Goal: Answer question/provide support: Share knowledge or assist other users

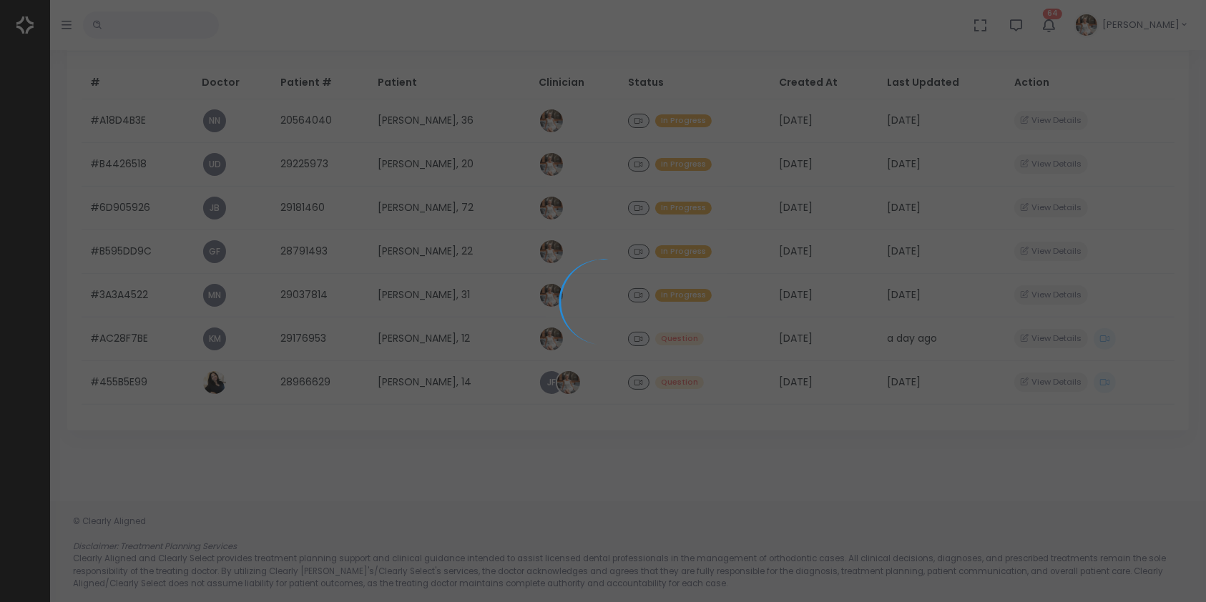
scroll to position [183, 0]
click at [138, 381] on div at bounding box center [603, 301] width 1206 height 602
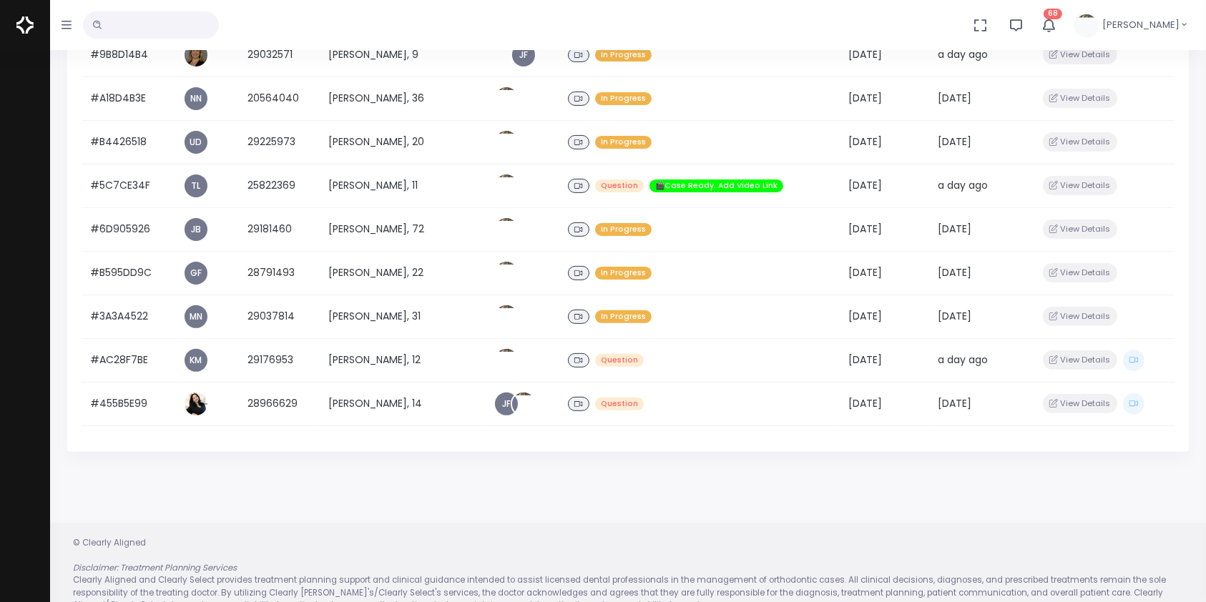
scroll to position [381, 0]
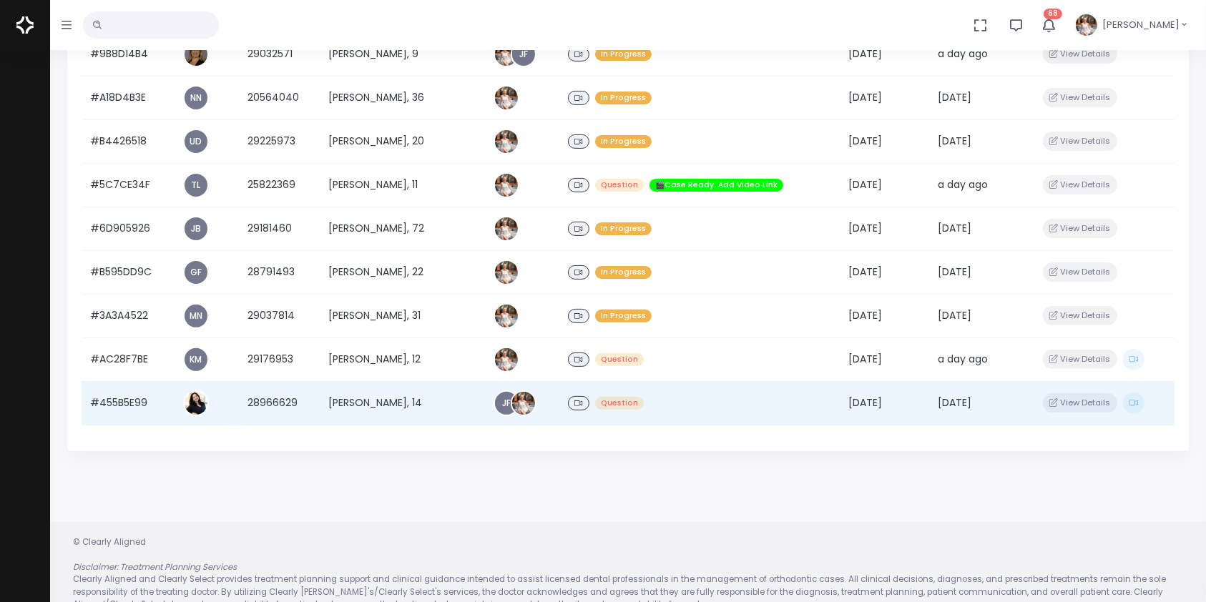
click at [129, 398] on td "#455B5E99" at bounding box center [128, 403] width 93 height 44
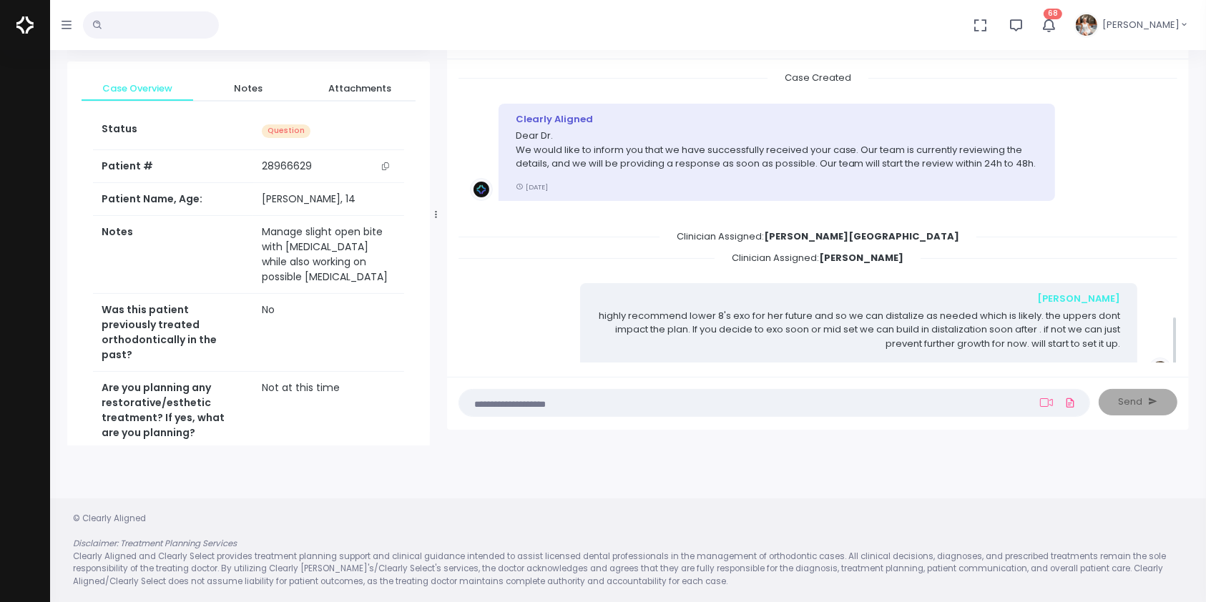
scroll to position [1423, 0]
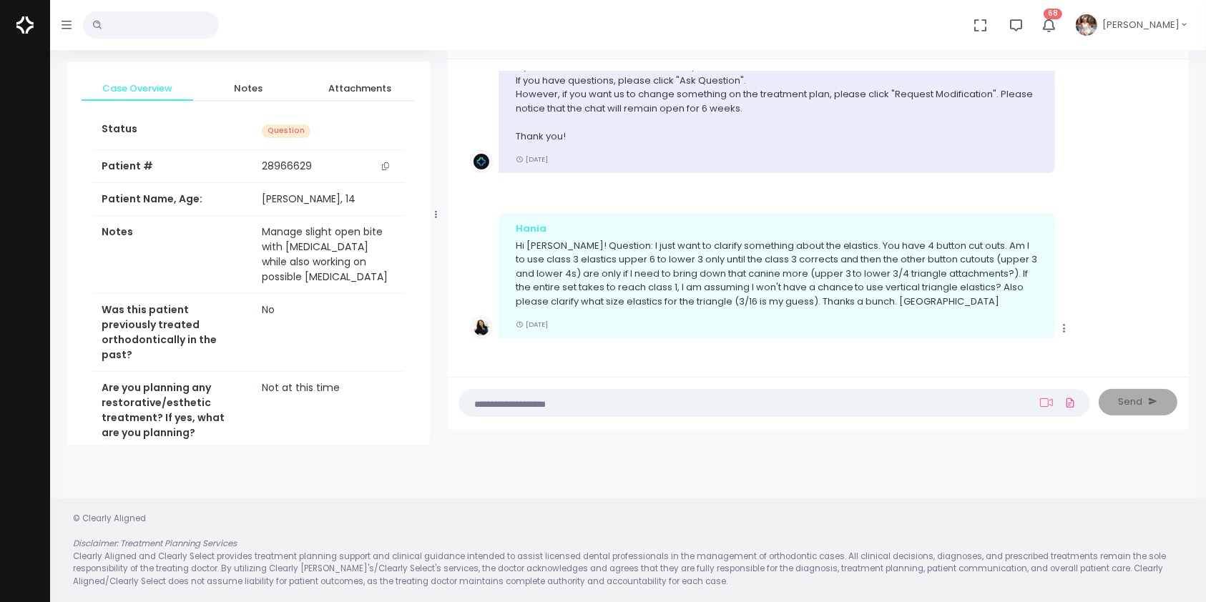
click at [689, 395] on textarea at bounding box center [746, 403] width 557 height 16
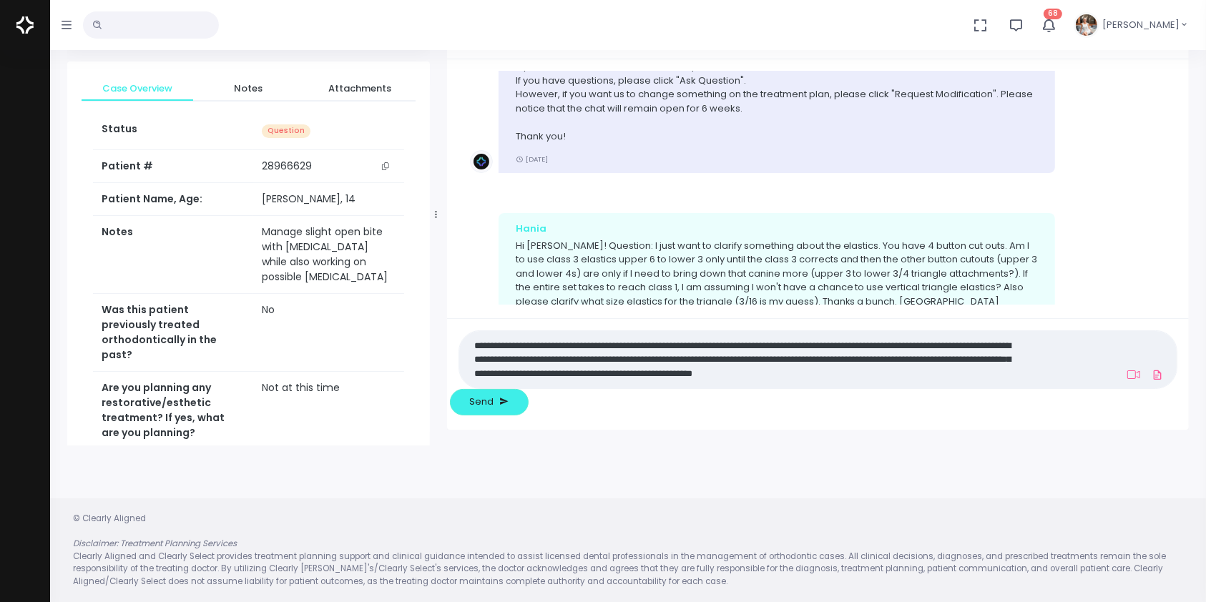
scroll to position [0, 0]
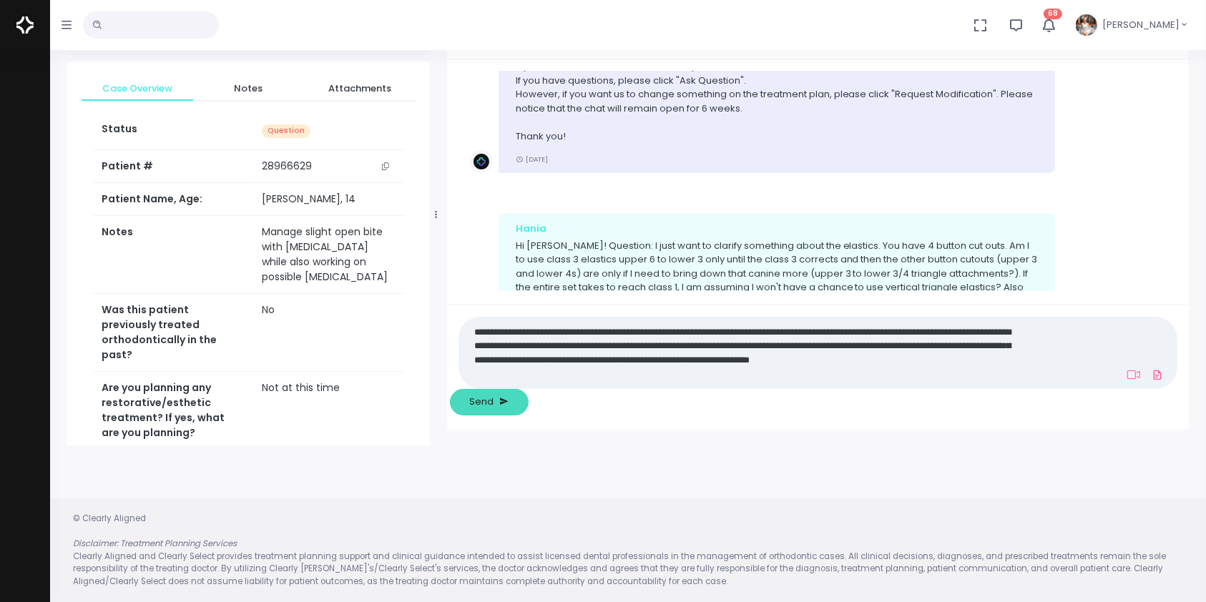
type textarea "**********"
click at [494, 403] on span "Send" at bounding box center [481, 402] width 24 height 14
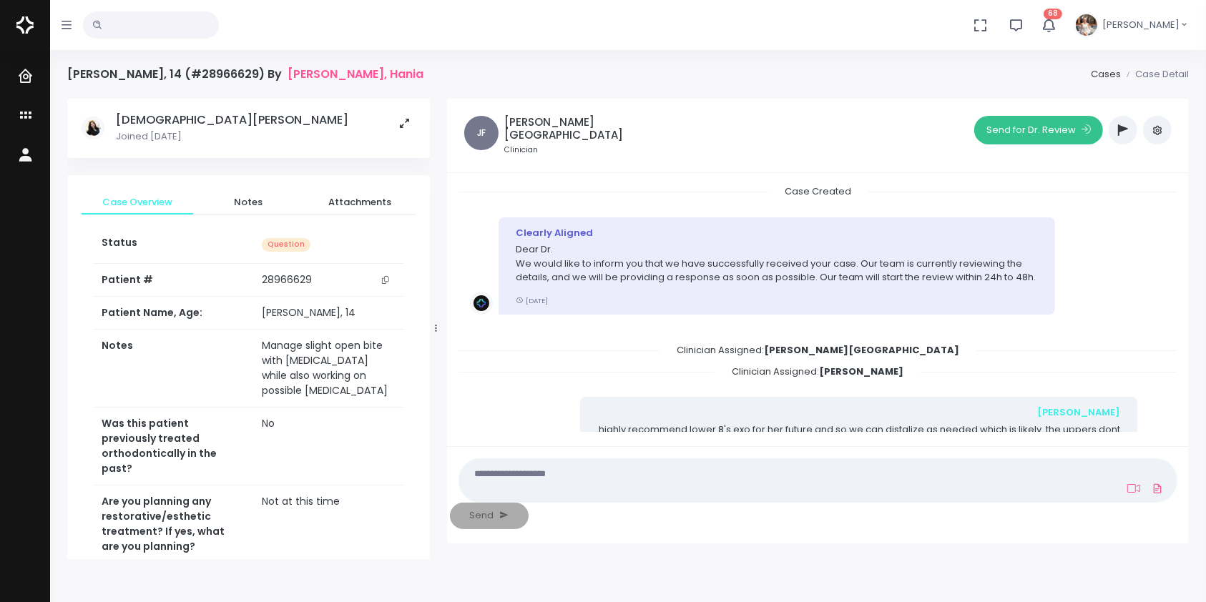
click at [1038, 133] on button "Send for Dr. Review" at bounding box center [1038, 130] width 129 height 29
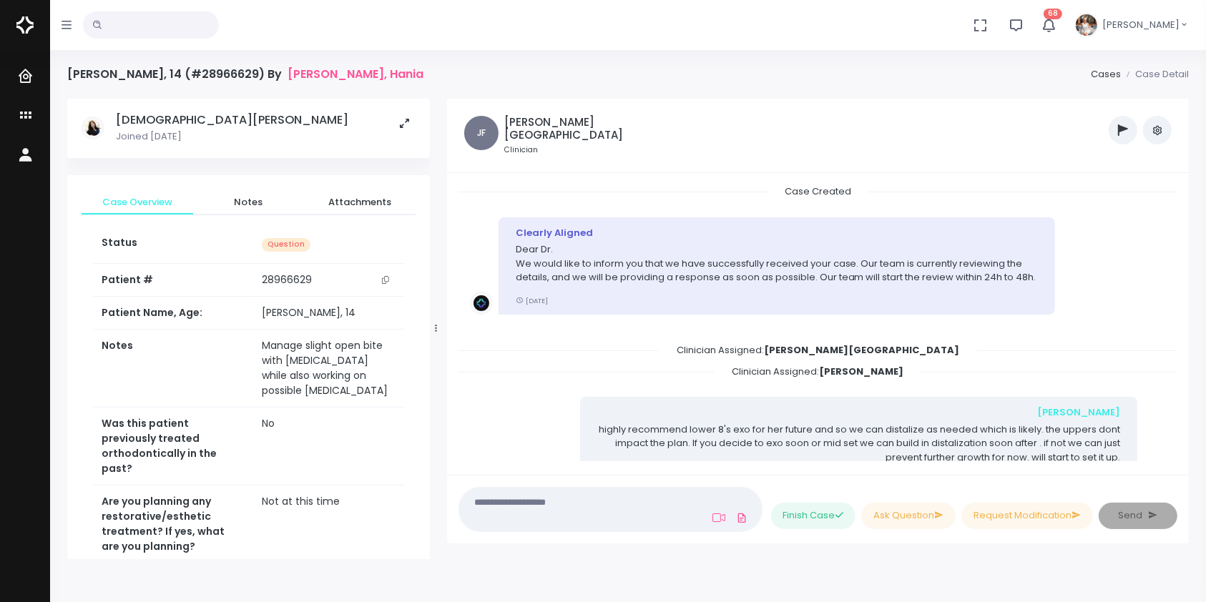
scroll to position [1860, 0]
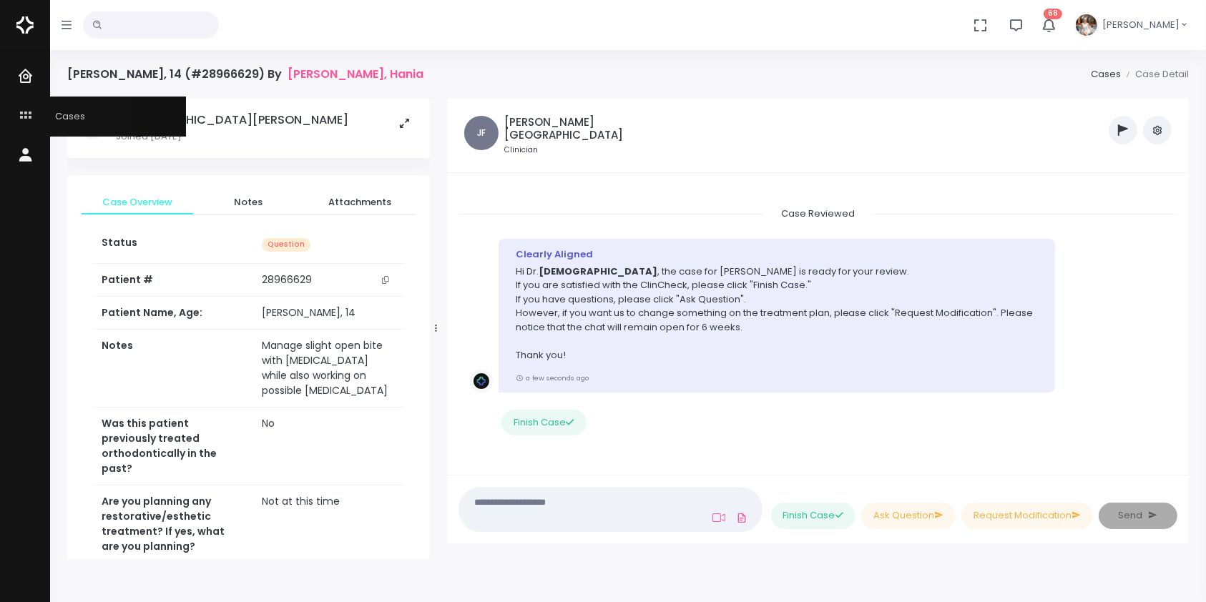
click at [21, 115] on icon "scrollable content" at bounding box center [27, 116] width 20 height 18
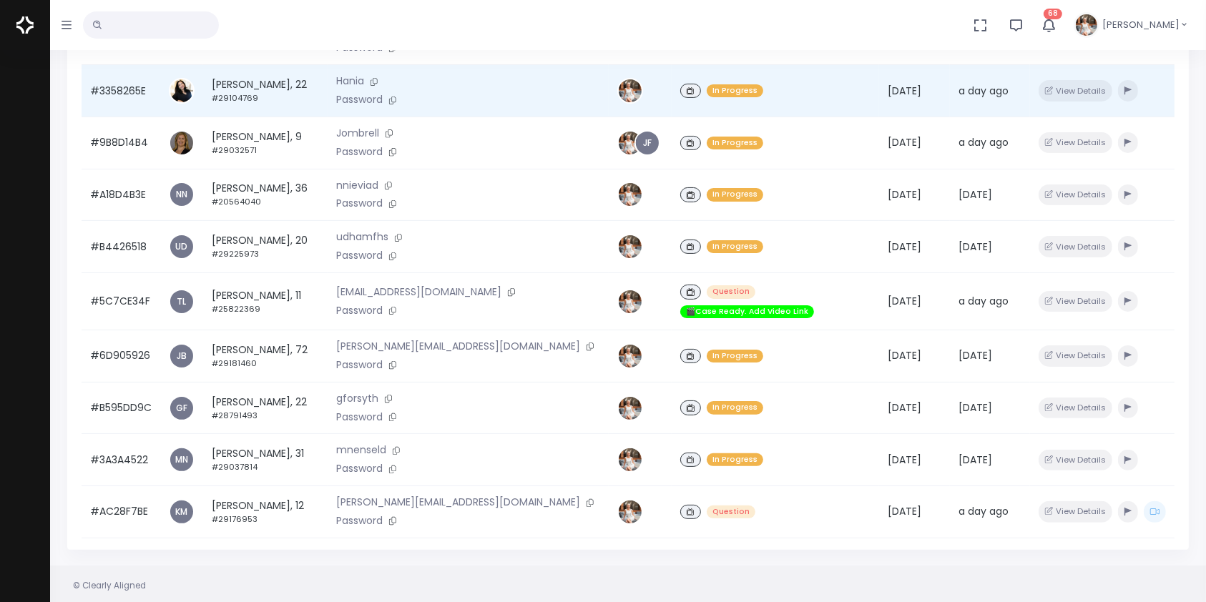
scroll to position [342, 0]
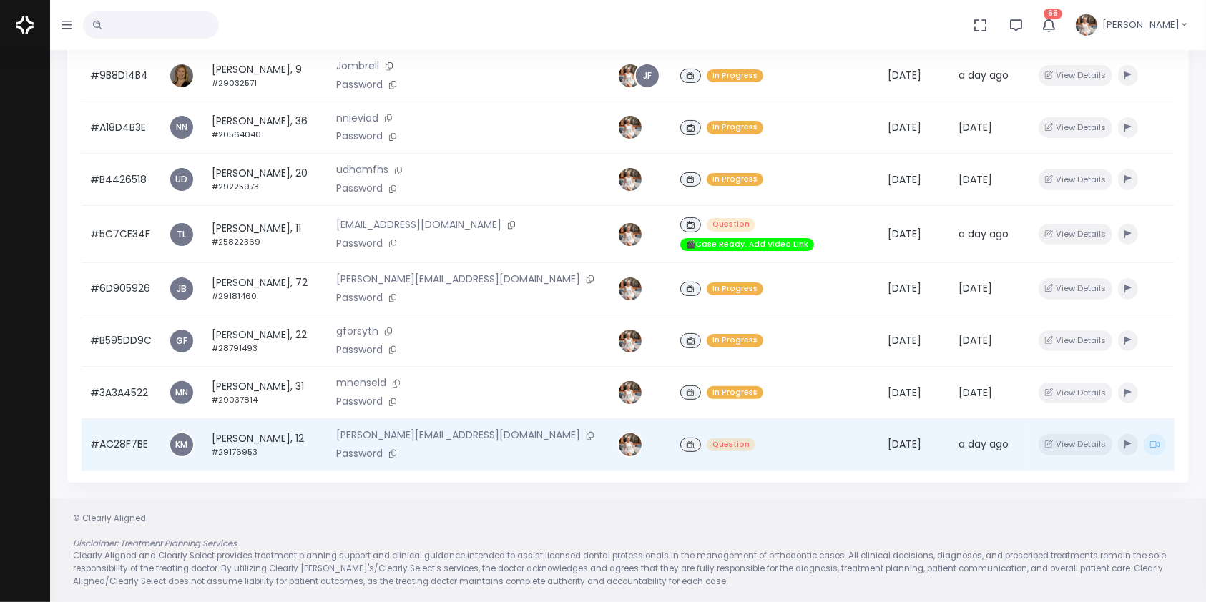
click at [112, 422] on td "#AC28F7BE" at bounding box center [121, 445] width 79 height 52
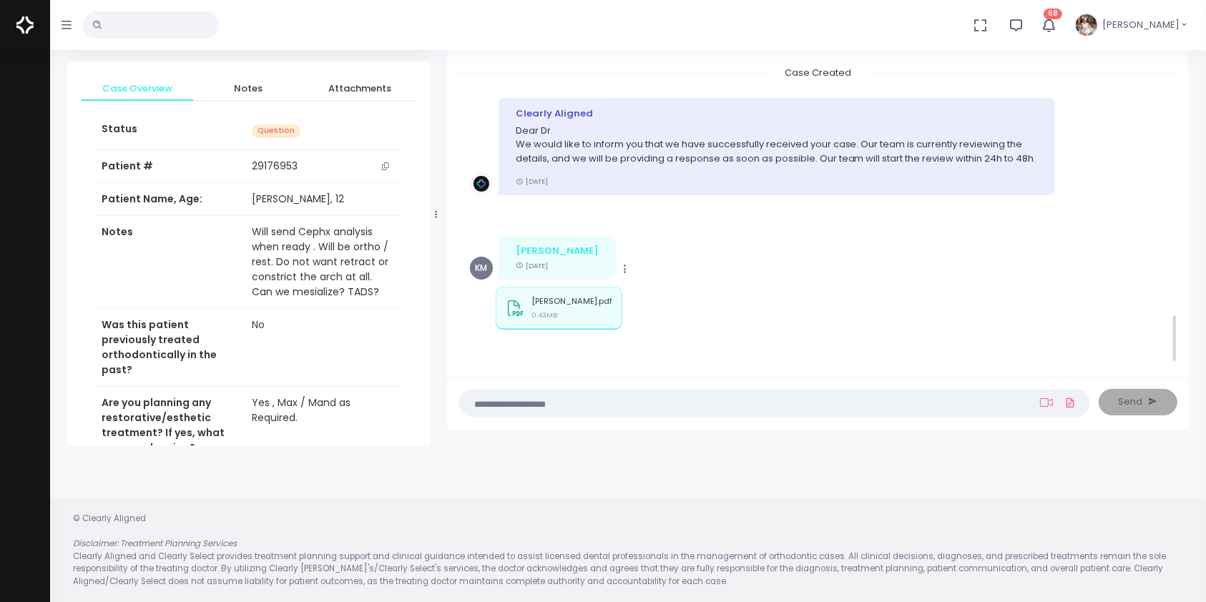
scroll to position [1501, 0]
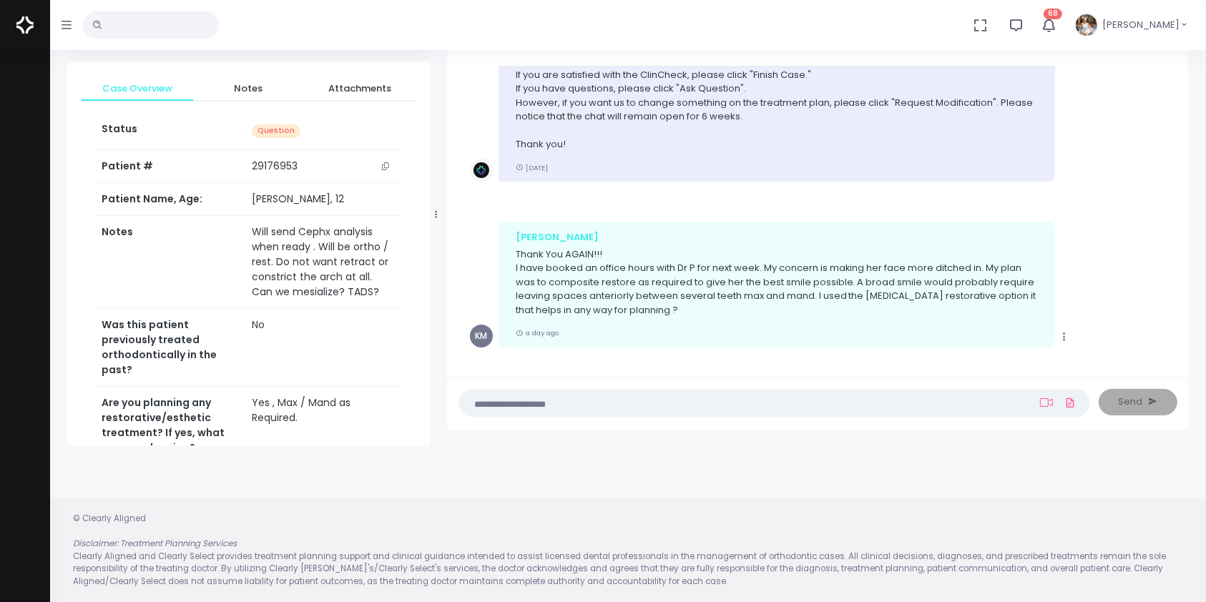
click at [608, 405] on textarea at bounding box center [746, 403] width 557 height 16
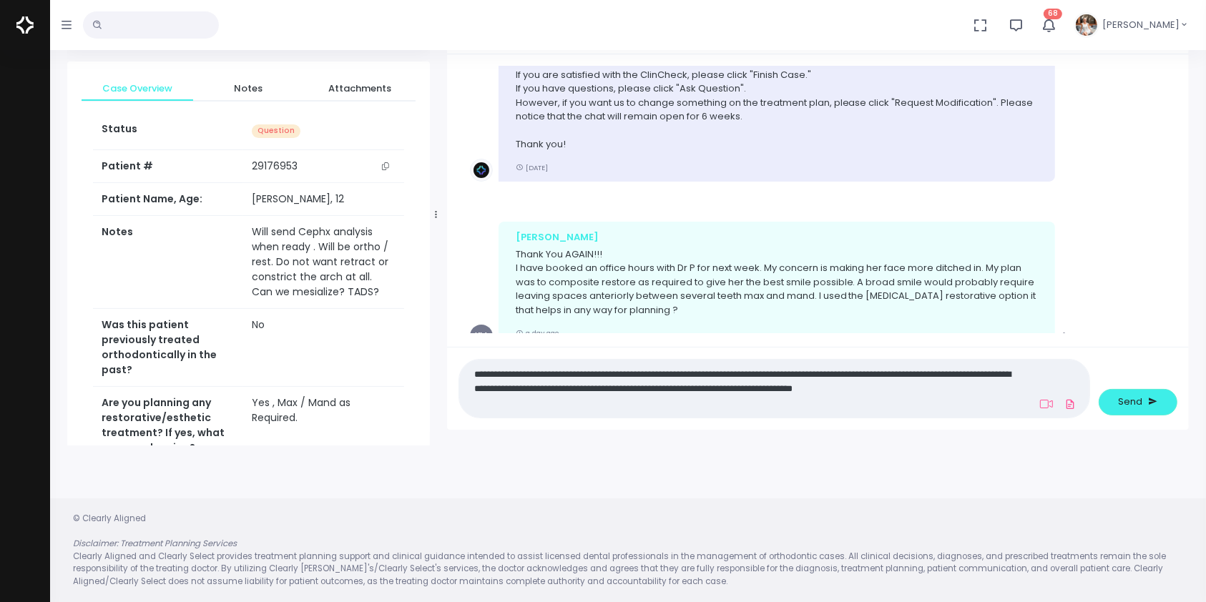
scroll to position [0, 0]
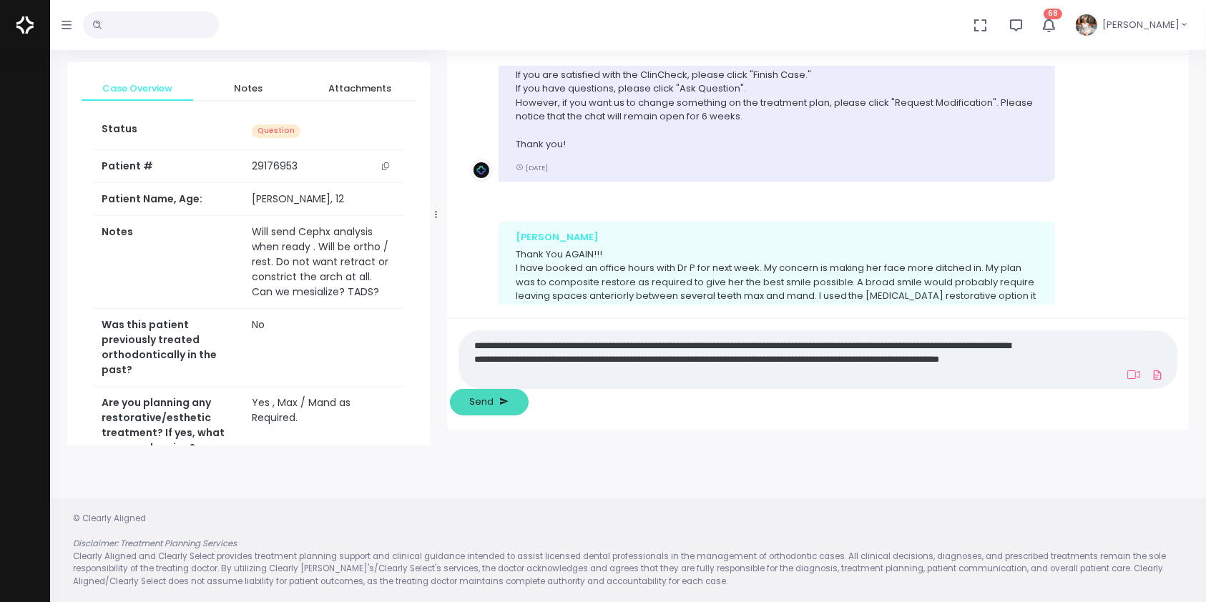
type textarea "**********"
click at [494, 399] on span "Send" at bounding box center [481, 402] width 24 height 14
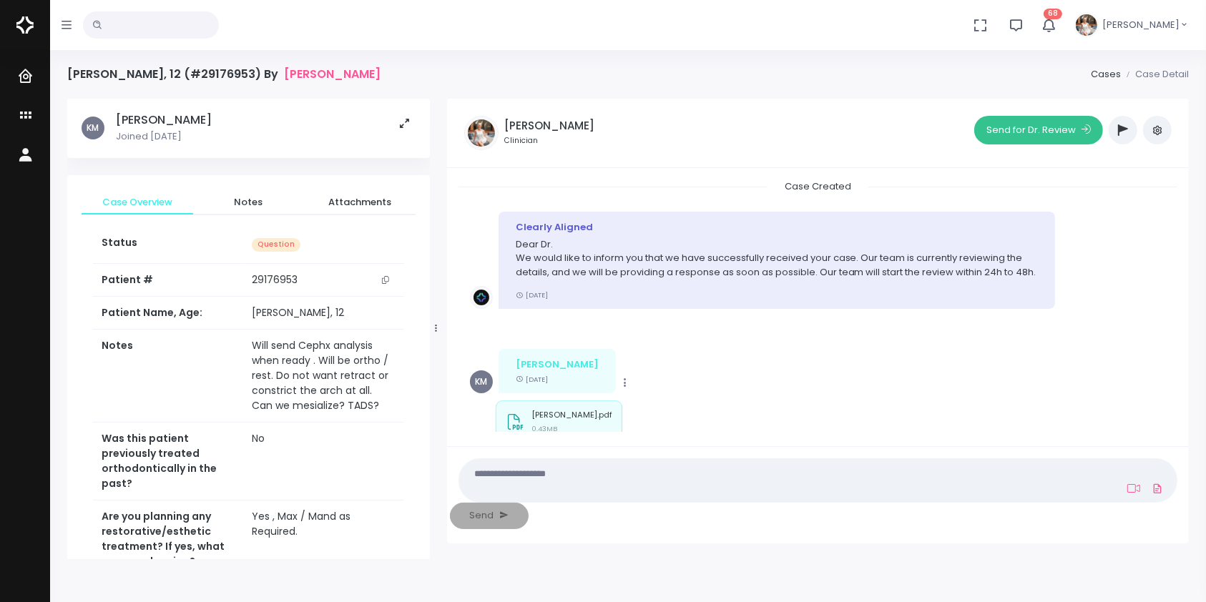
click at [1031, 131] on button "Send for Dr. Review" at bounding box center [1038, 130] width 129 height 29
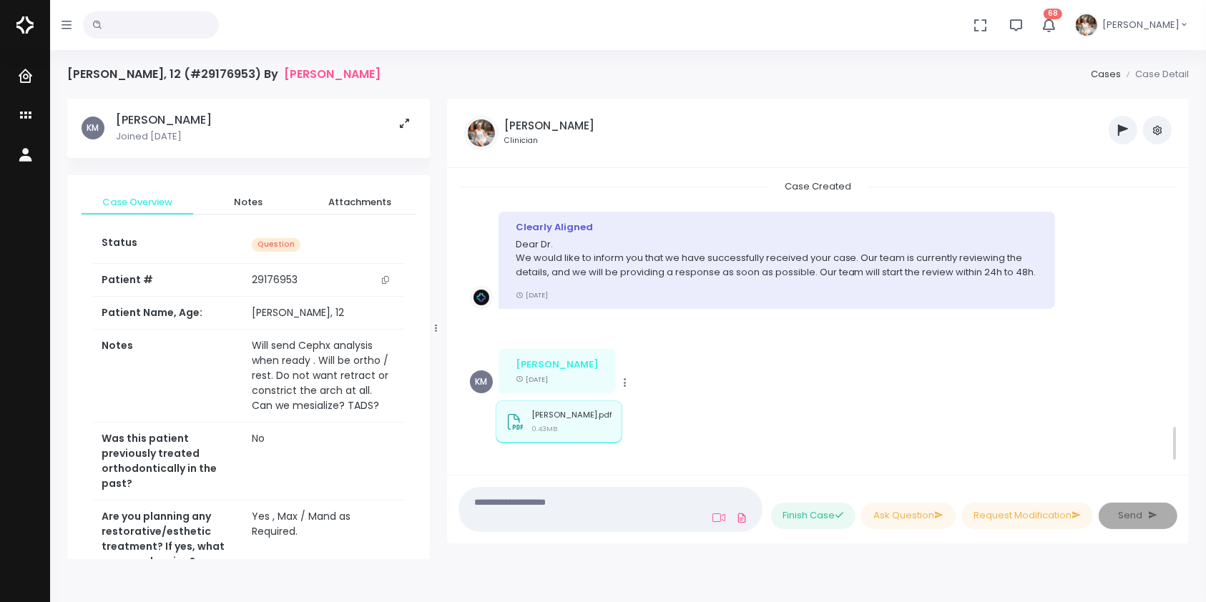
scroll to position [1925, 0]
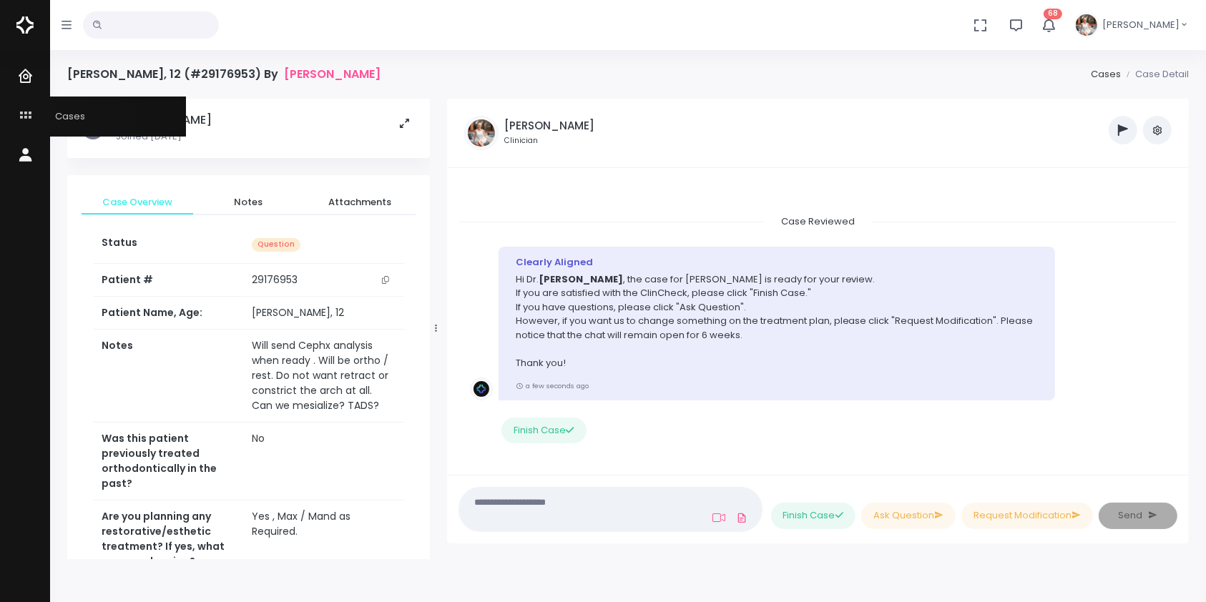
click at [26, 112] on icon "scrollable content" at bounding box center [27, 116] width 20 height 18
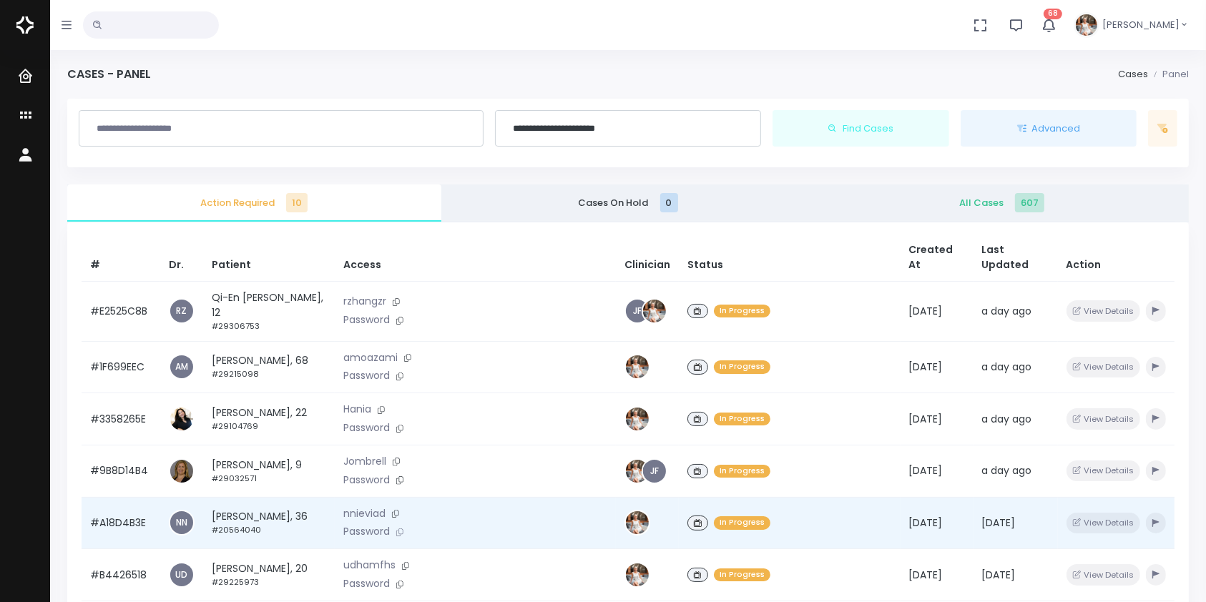
scroll to position [342, 0]
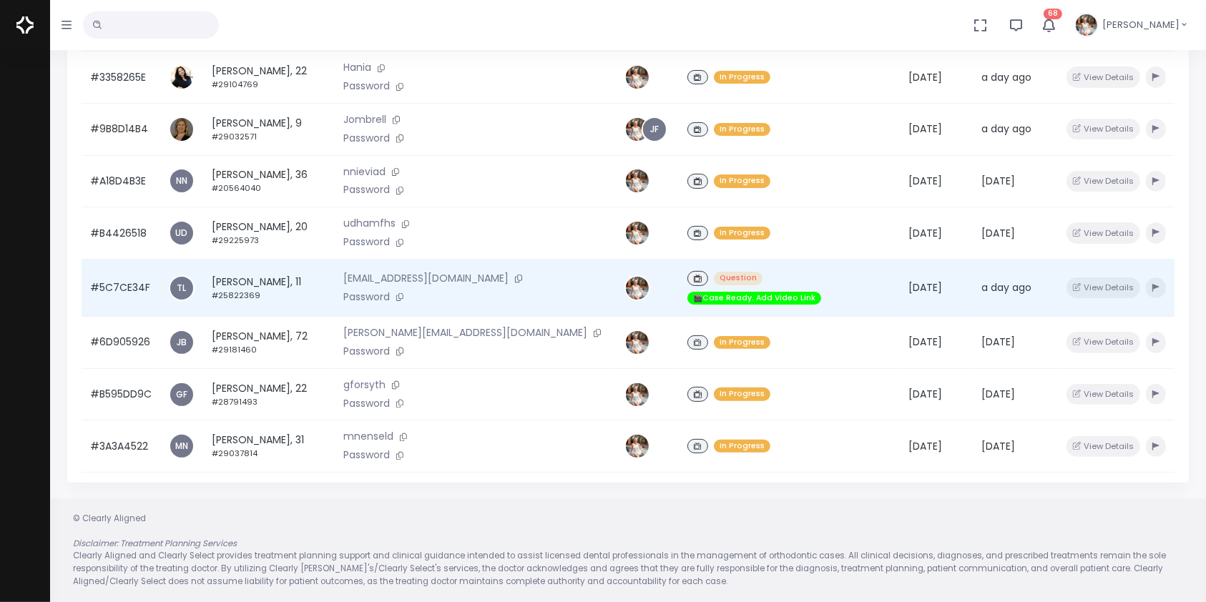
click at [117, 272] on td "#5C7CE34F" at bounding box center [121, 288] width 79 height 57
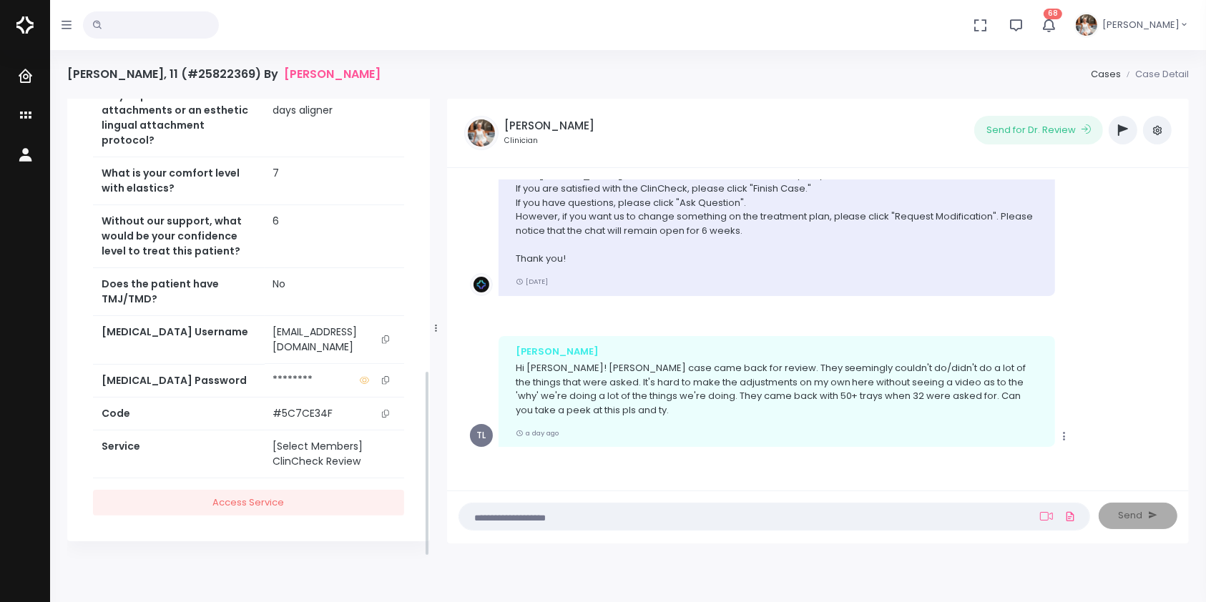
scroll to position [678, 0]
click at [386, 343] on icon "scrollable content" at bounding box center [385, 339] width 7 height 8
click at [544, 523] on textarea at bounding box center [746, 517] width 557 height 16
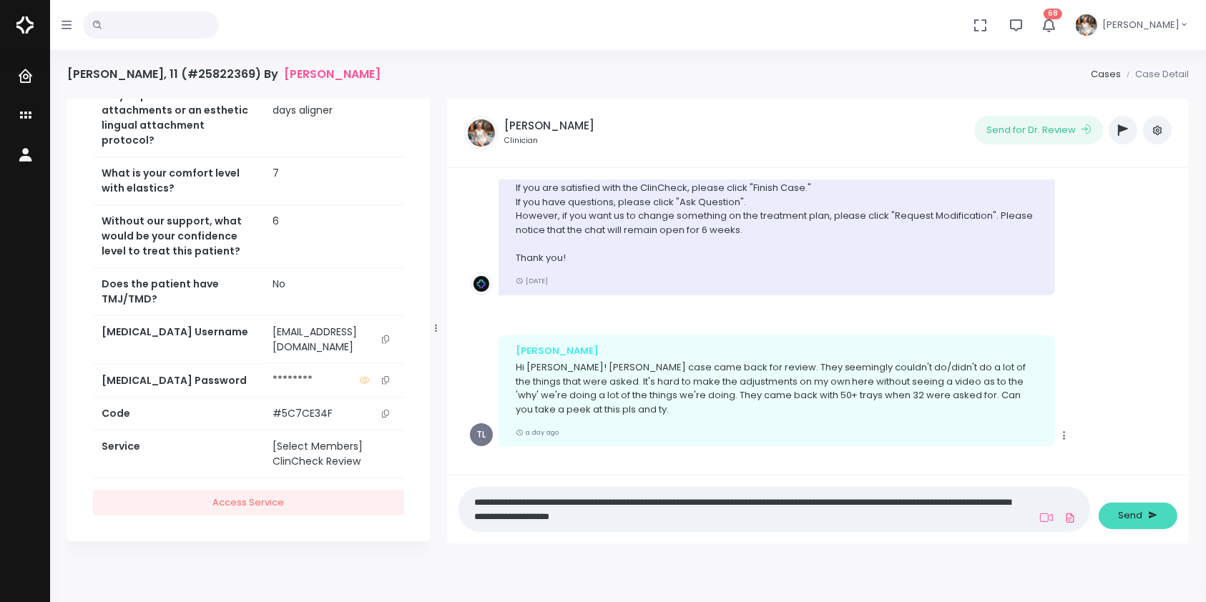
type textarea "**********"
click at [1135, 524] on button "Send" at bounding box center [1138, 516] width 79 height 26
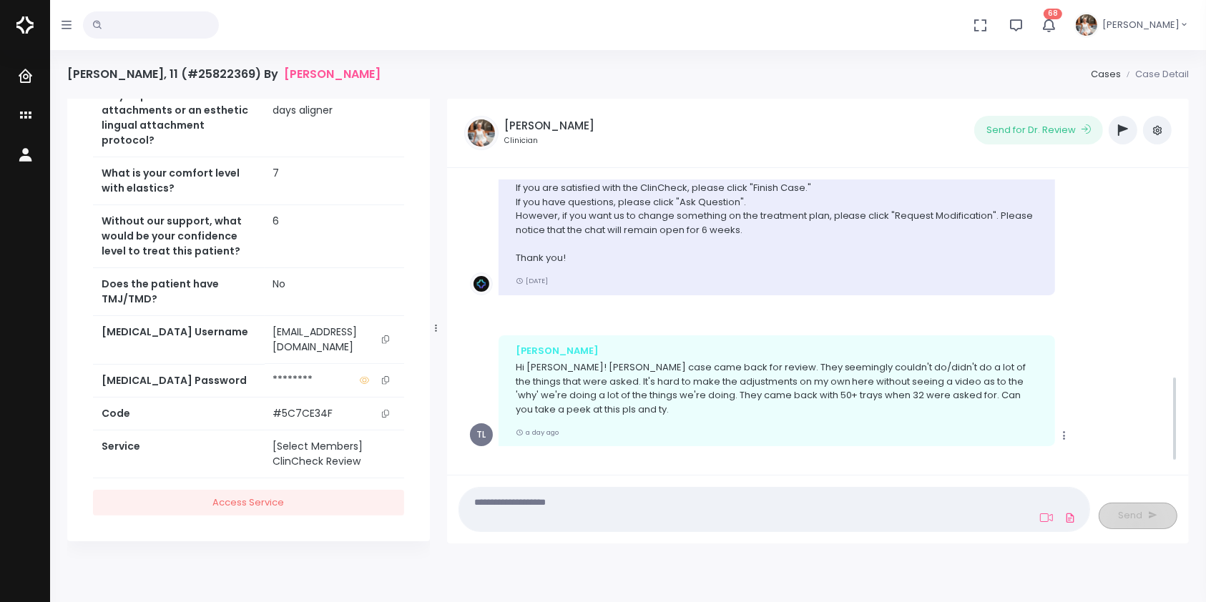
scroll to position [647, 0]
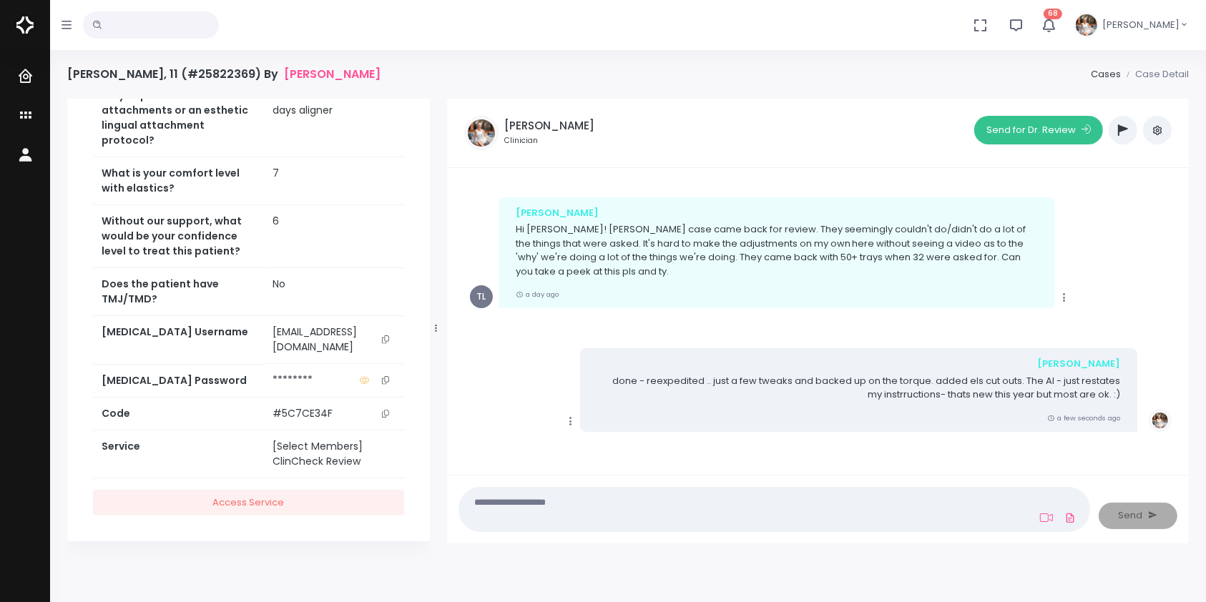
click at [1049, 134] on button "Send for Dr. Review" at bounding box center [1038, 130] width 129 height 29
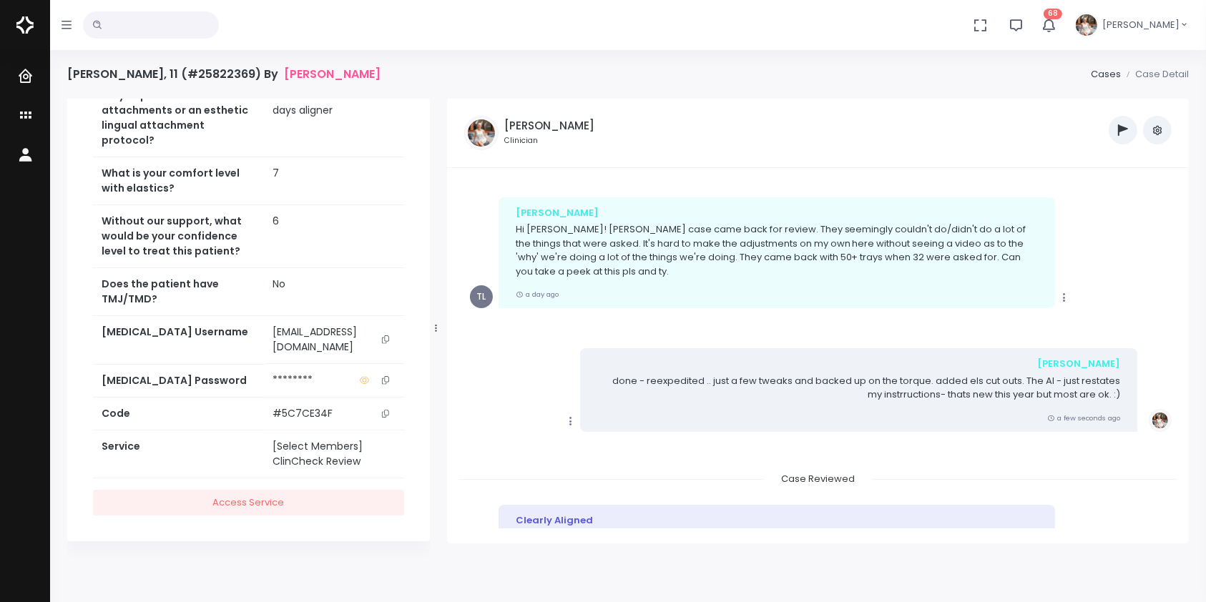
drag, startPoint x: 1049, startPoint y: 134, endPoint x: 879, endPoint y: 165, distance: 173.0
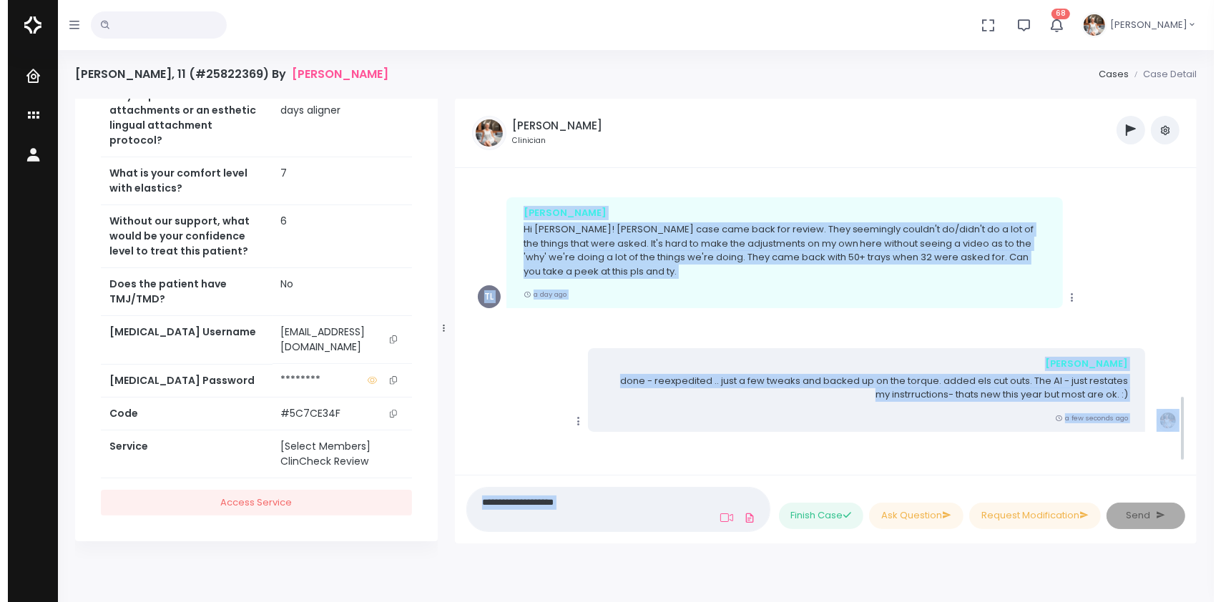
scroll to position [918, 0]
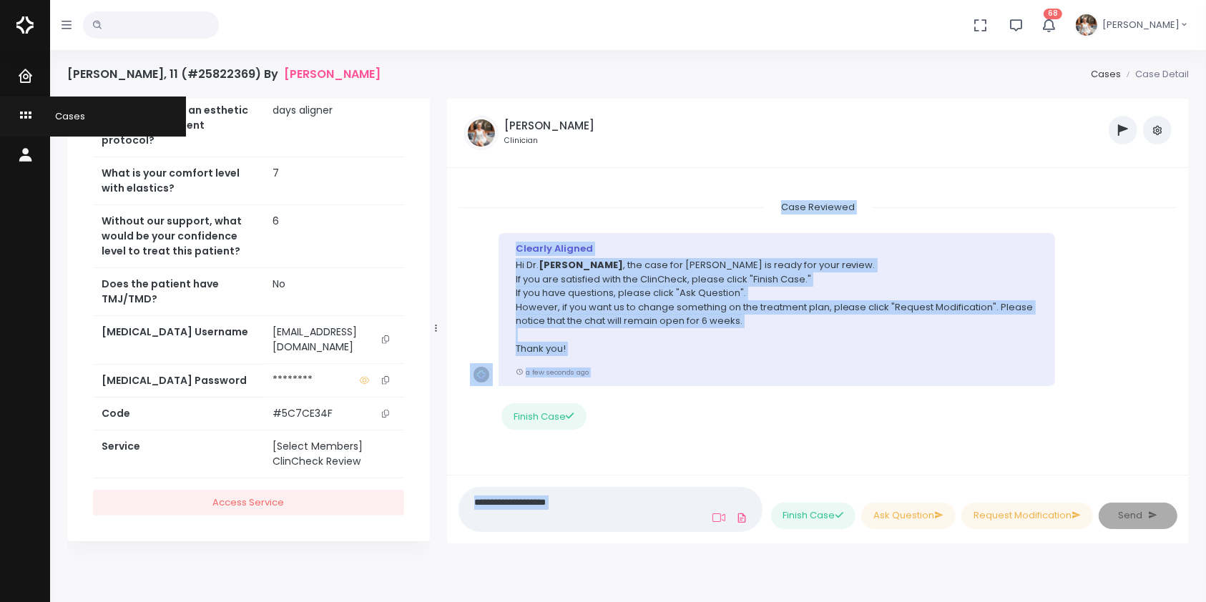
click at [19, 112] on icon "scrollable content" at bounding box center [27, 116] width 20 height 18
